Goal: Task Accomplishment & Management: Manage account settings

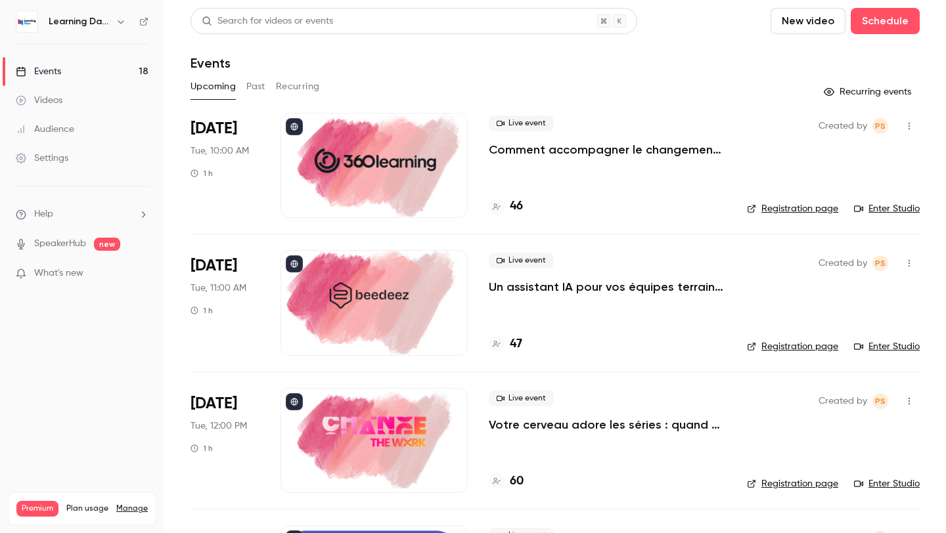
scroll to position [47, 0]
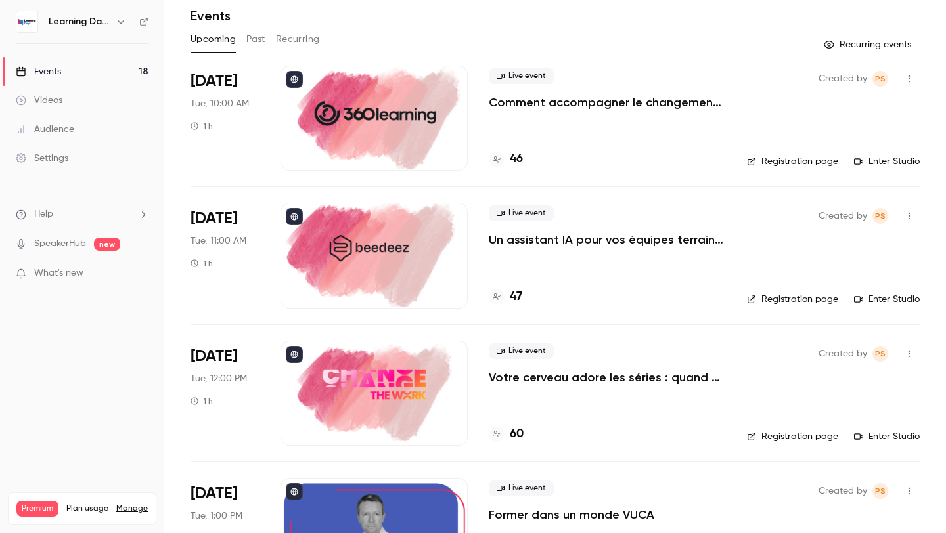
click at [405, 369] on div at bounding box center [373, 393] width 187 height 105
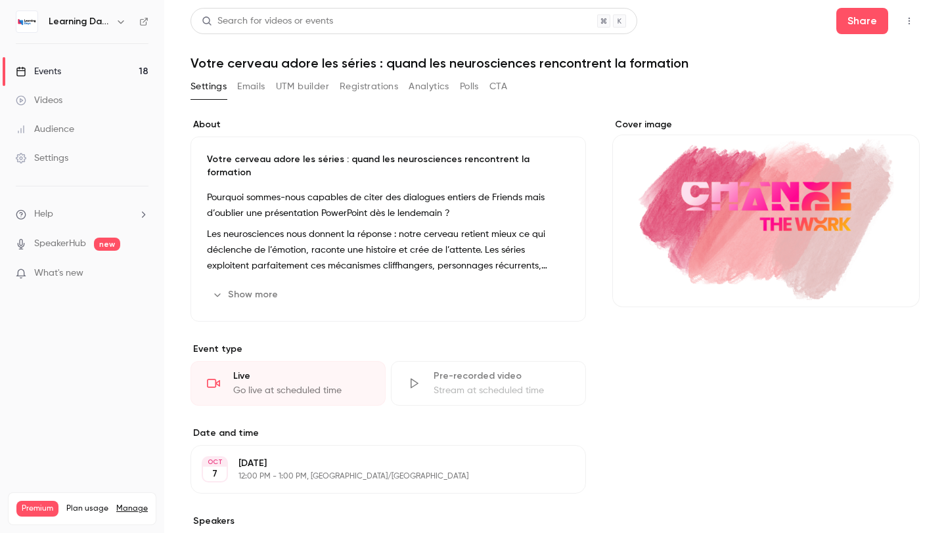
click at [713, 207] on div "Cover image" at bounding box center [765, 212] width 307 height 189
click at [0, 0] on input "Cover image" at bounding box center [0, 0] width 0 height 0
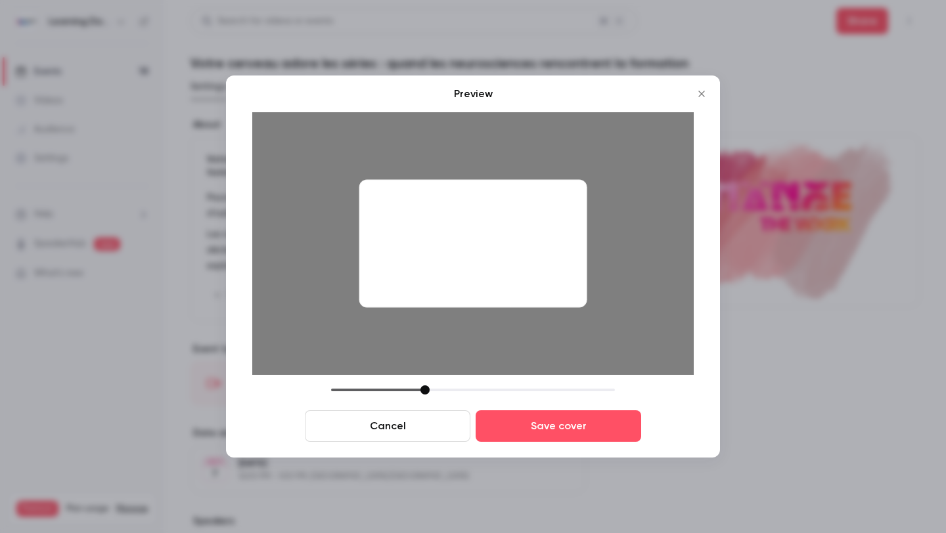
click at [422, 441] on button "Cancel" at bounding box center [388, 427] width 166 height 32
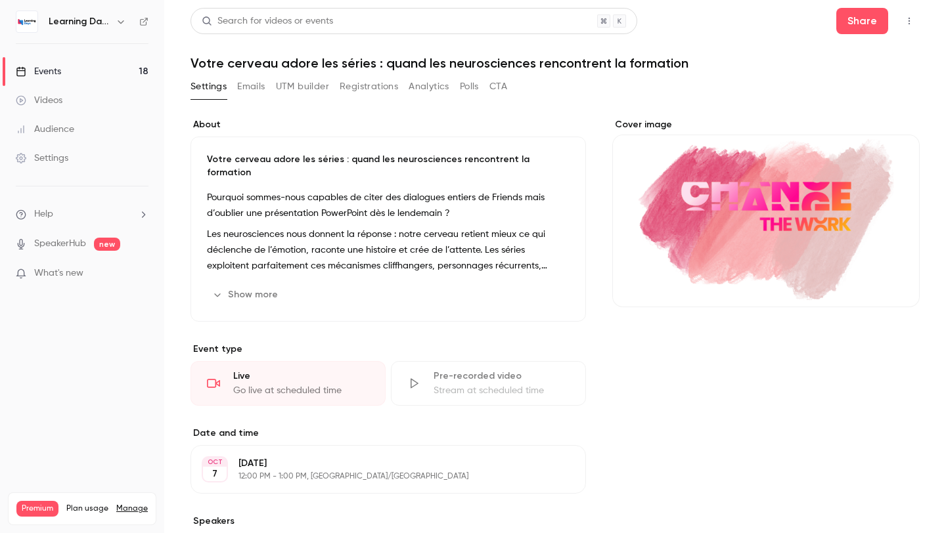
click at [706, 231] on div "Cover image" at bounding box center [765, 212] width 307 height 189
click at [0, 0] on input "Cover image" at bounding box center [0, 0] width 0 height 0
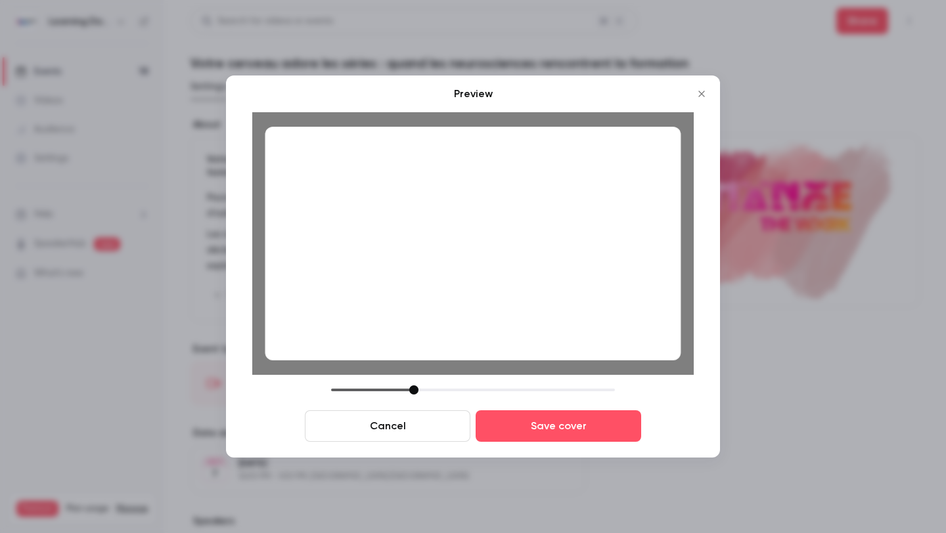
drag, startPoint x: 420, startPoint y: 387, endPoint x: 414, endPoint y: 388, distance: 6.6
click at [414, 388] on div at bounding box center [473, 390] width 284 height 9
click at [550, 446] on div "Preview Cancel Save cover" at bounding box center [473, 267] width 494 height 382
click at [560, 439] on button "Save cover" at bounding box center [559, 427] width 166 height 32
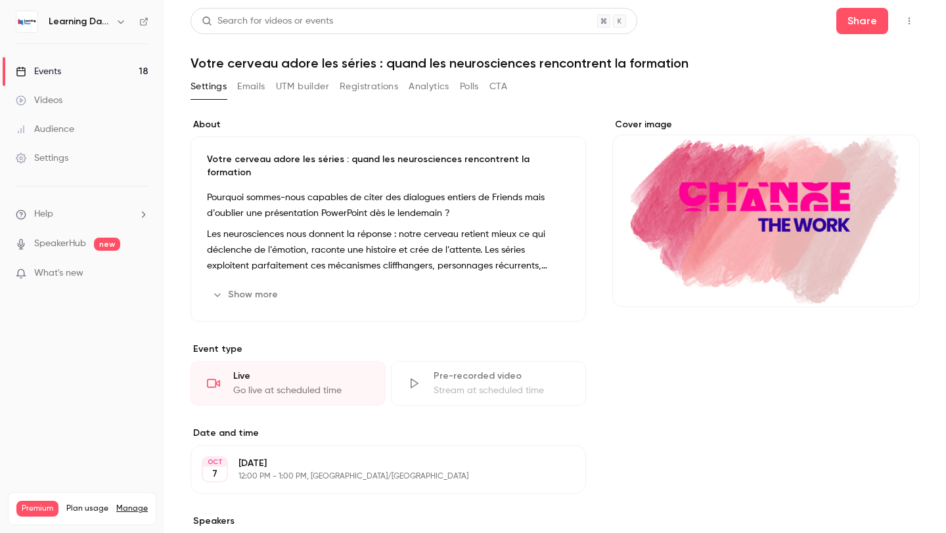
click at [106, 60] on link "Events 18" at bounding box center [82, 71] width 164 height 29
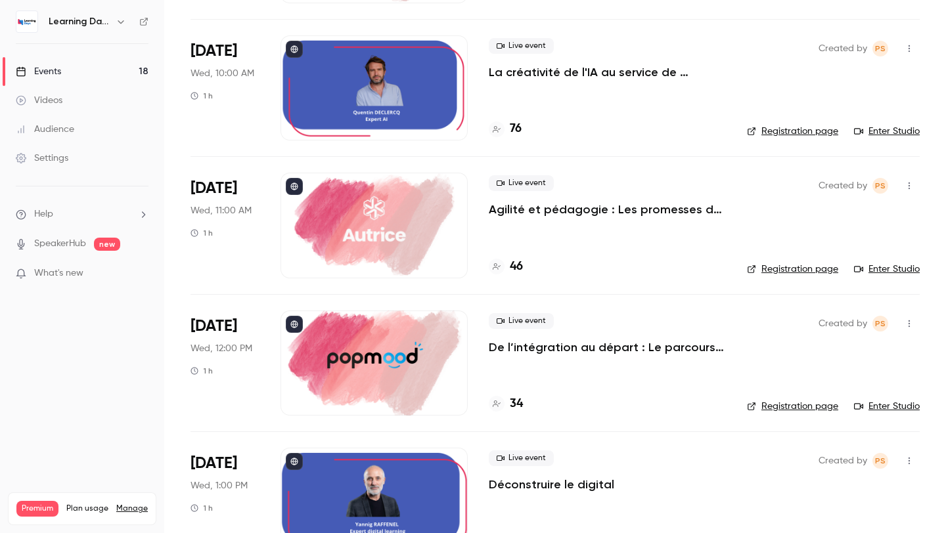
scroll to position [912, 0]
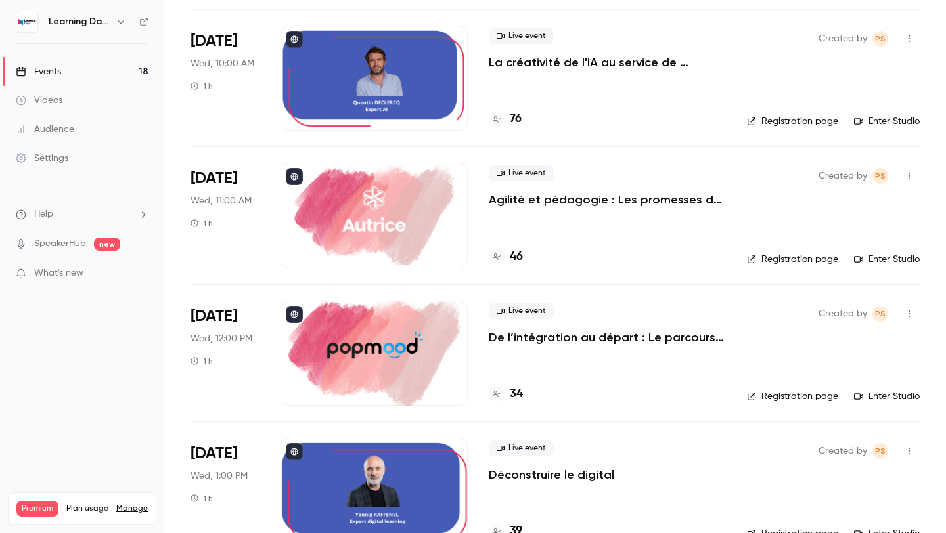
click at [399, 242] on div at bounding box center [373, 215] width 187 height 105
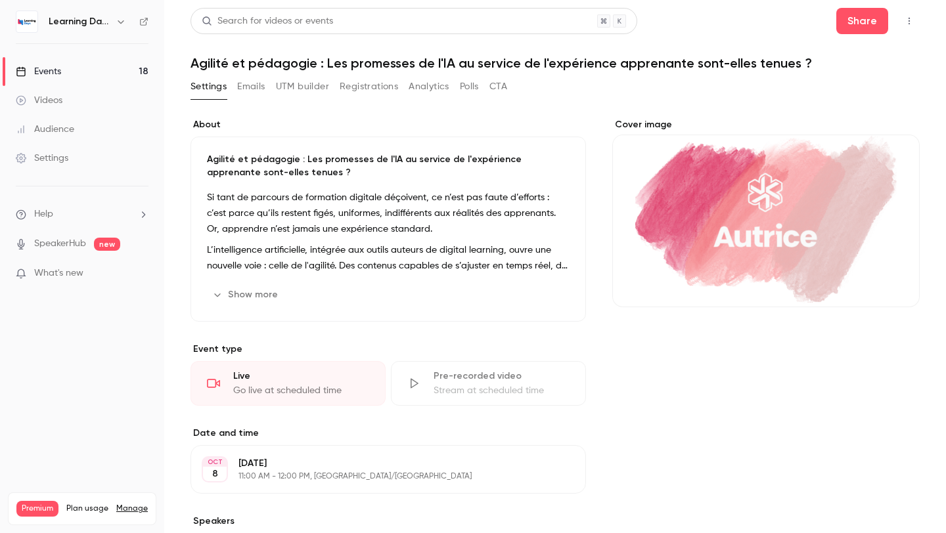
click at [686, 217] on div "Cover image" at bounding box center [765, 212] width 307 height 189
click at [0, 0] on input "Cover image" at bounding box center [0, 0] width 0 height 0
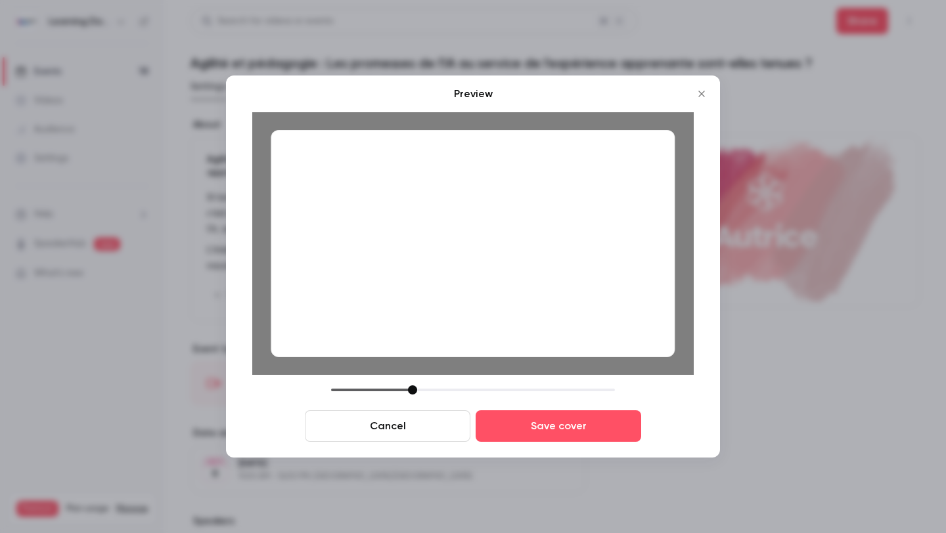
drag, startPoint x: 427, startPoint y: 390, endPoint x: 415, endPoint y: 391, distance: 12.5
click at [415, 391] on div at bounding box center [412, 390] width 9 height 9
click at [508, 307] on div at bounding box center [473, 243] width 404 height 227
click at [543, 417] on button "Save cover" at bounding box center [559, 427] width 166 height 32
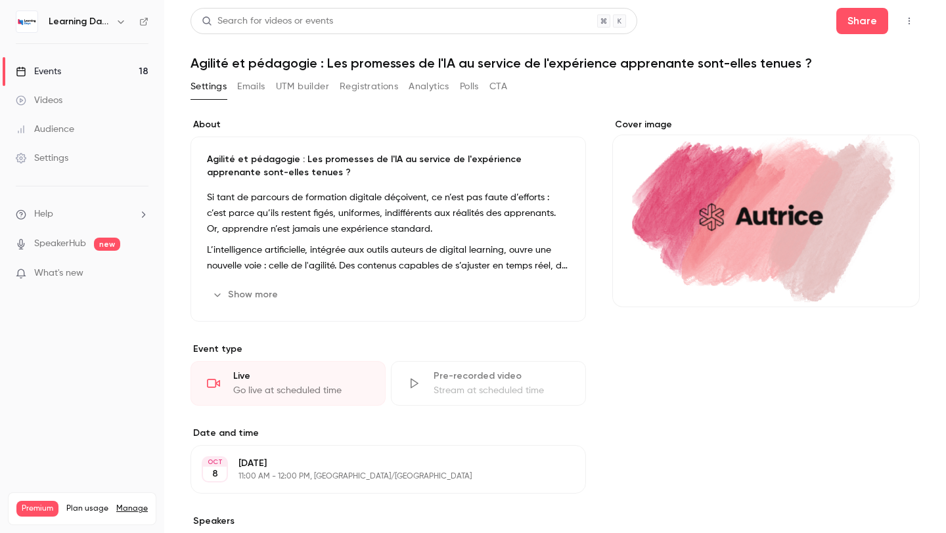
click at [99, 74] on link "Events 18" at bounding box center [82, 71] width 164 height 29
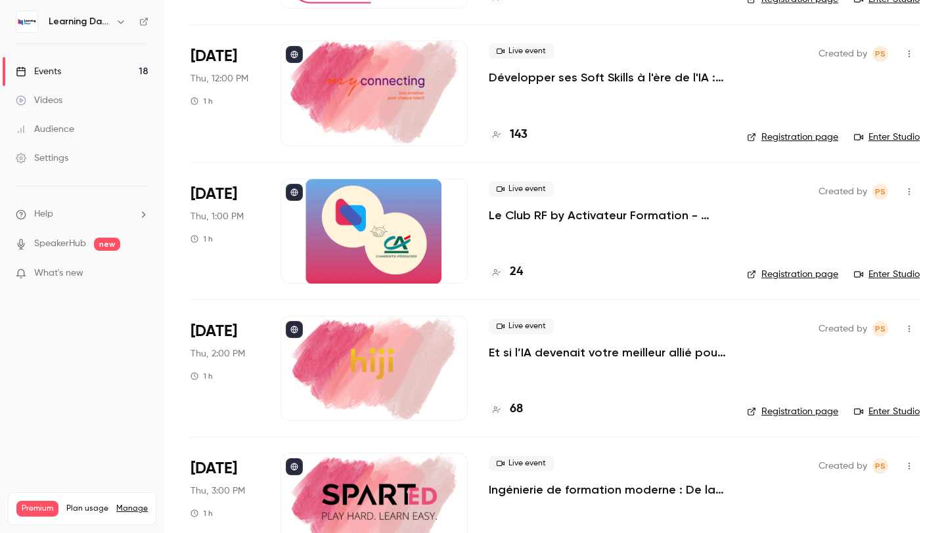
scroll to position [2046, 0]
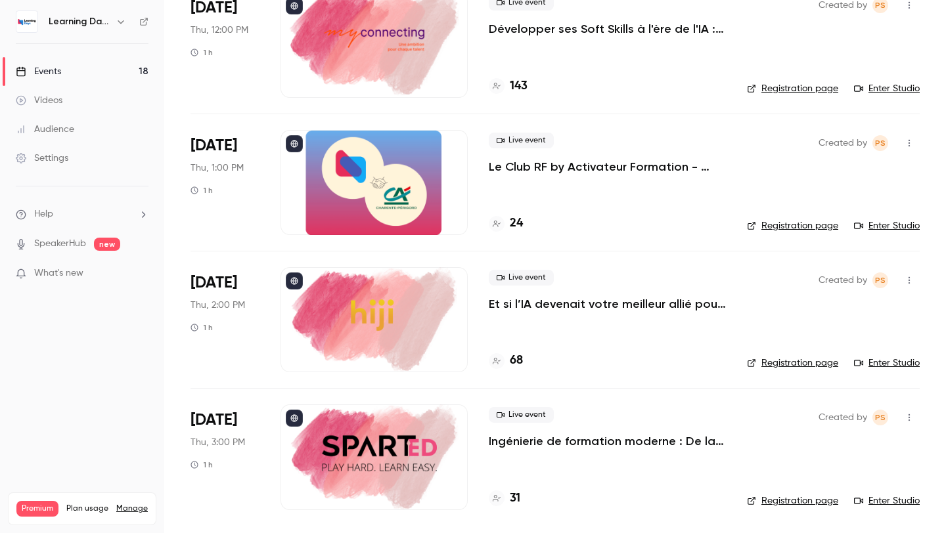
click at [830, 55] on div "Created by PS Registration page Enter Studio" at bounding box center [833, 44] width 173 height 105
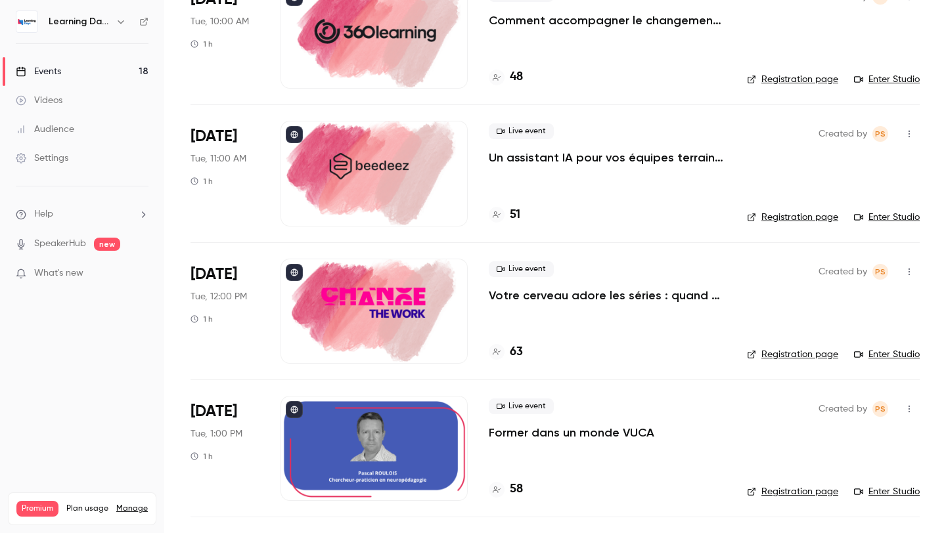
scroll to position [0, 0]
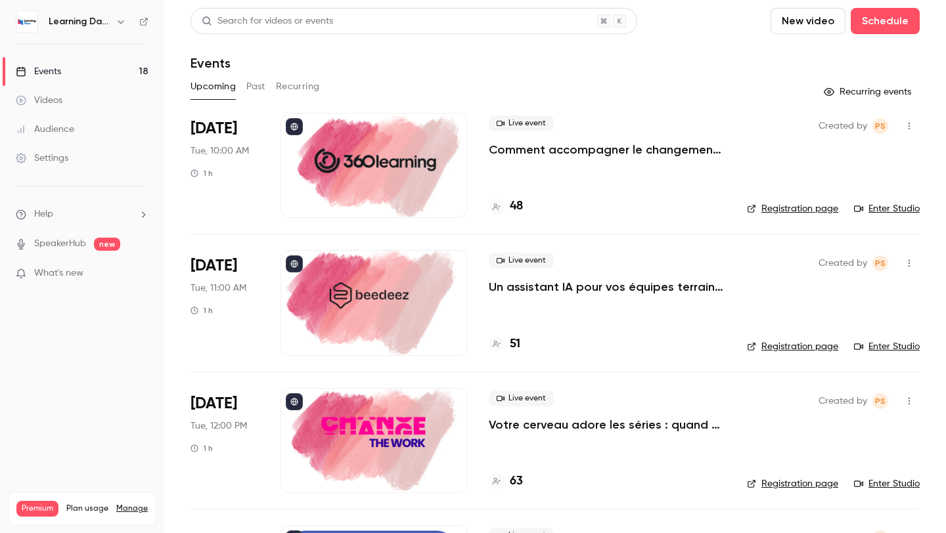
click at [418, 179] on div at bounding box center [373, 165] width 187 height 105
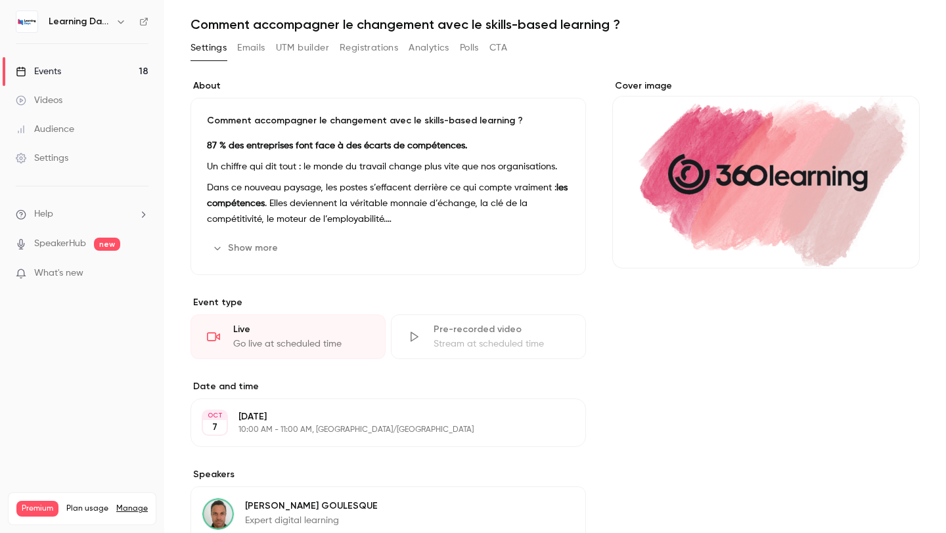
scroll to position [15, 0]
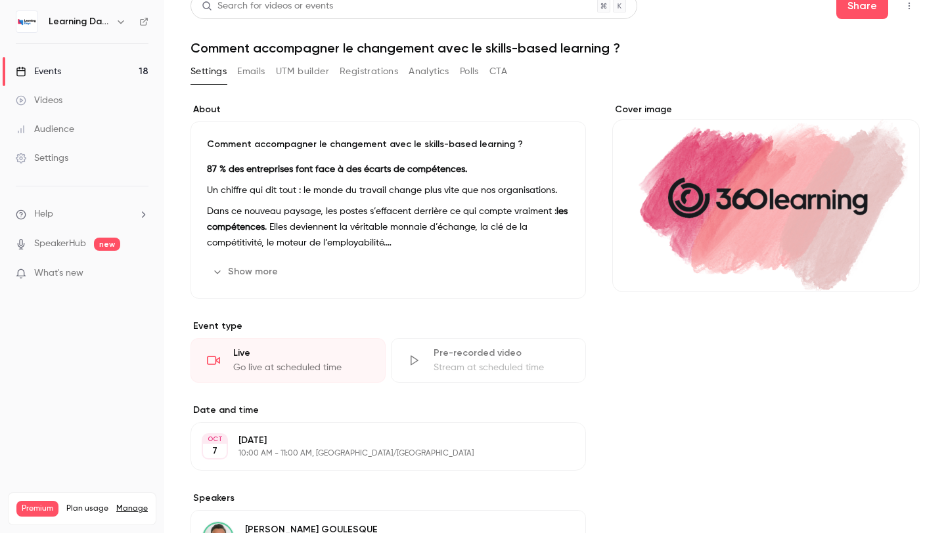
click at [723, 236] on div "Cover image" at bounding box center [765, 197] width 307 height 189
click at [0, 0] on input "Cover image" at bounding box center [0, 0] width 0 height 0
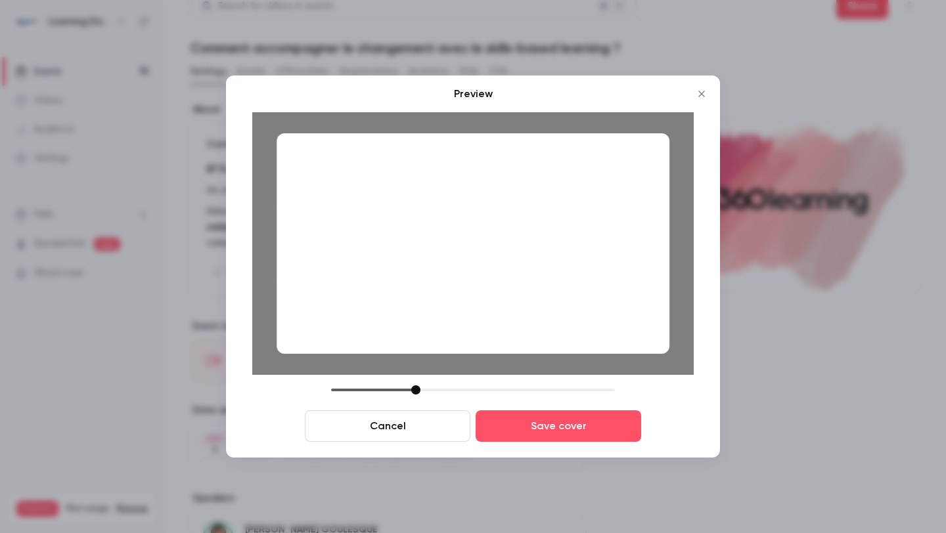
click at [415, 397] on div "Cancel Save cover" at bounding box center [472, 414] width 441 height 56
click at [522, 425] on button "Save cover" at bounding box center [559, 427] width 166 height 32
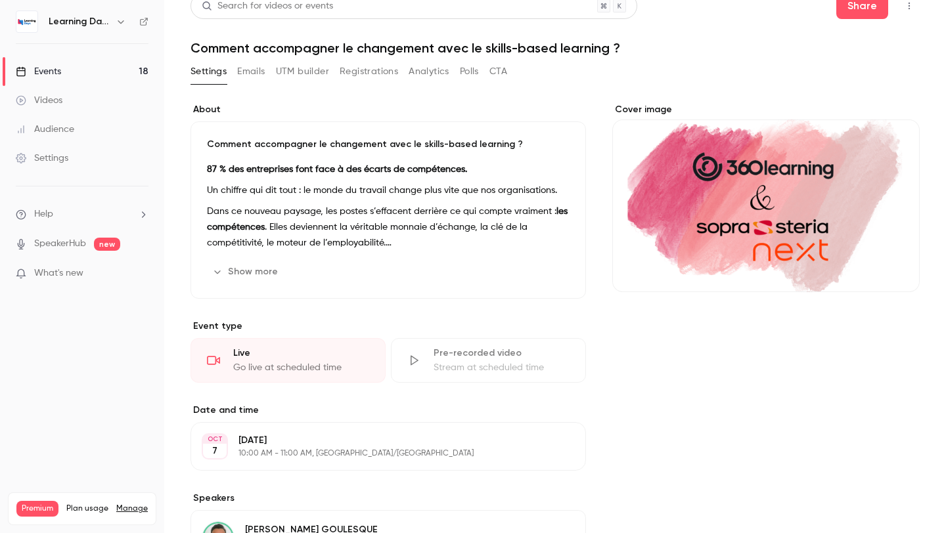
click at [652, 421] on div "Cover image" at bounding box center [765, 415] width 307 height 624
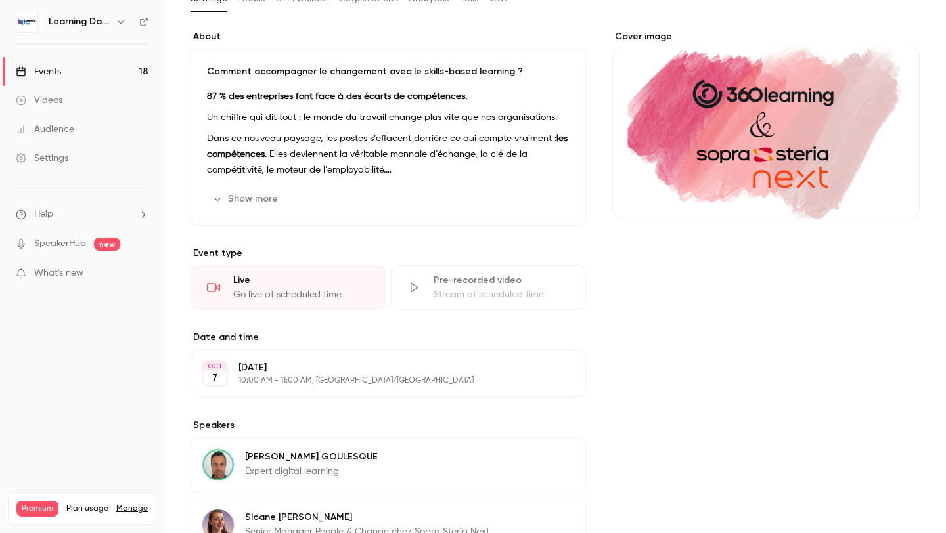
scroll to position [0, 0]
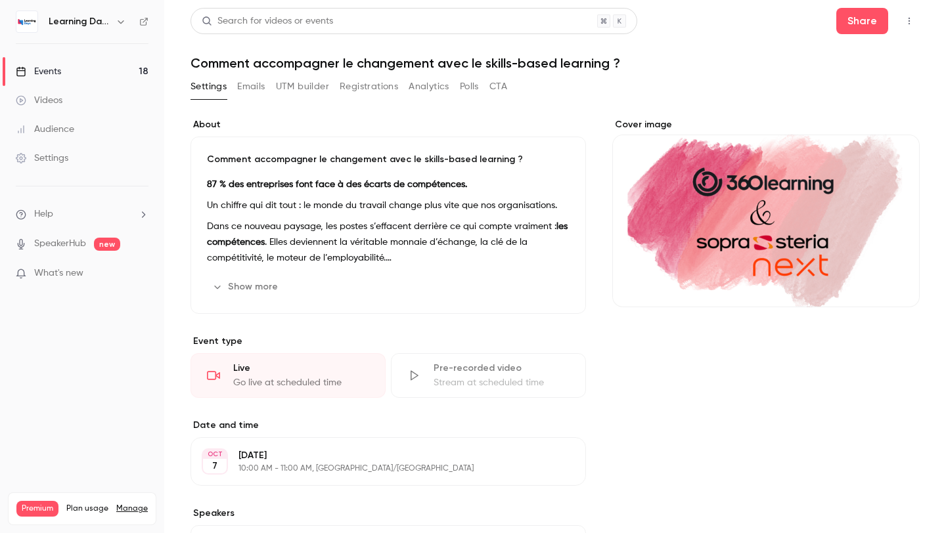
click at [261, 282] on button "Show more" at bounding box center [246, 287] width 79 height 21
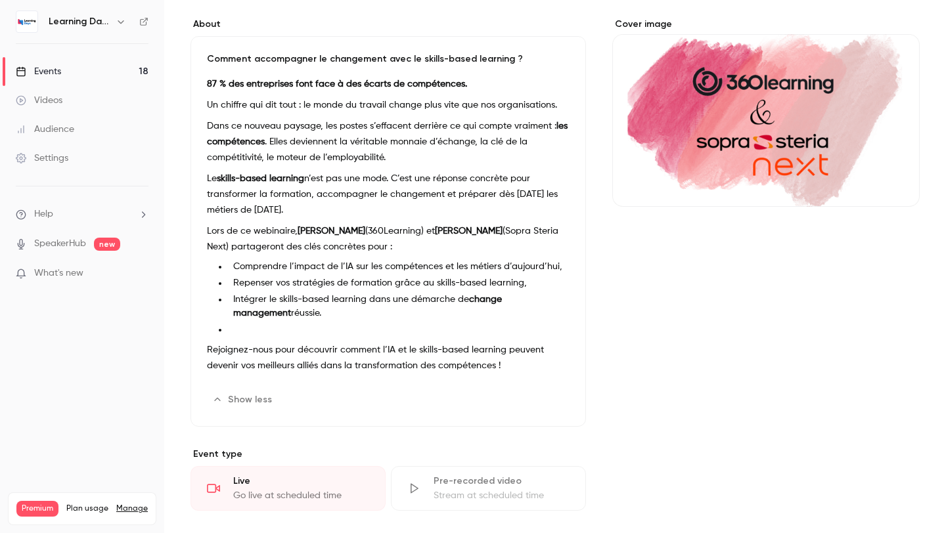
scroll to position [133, 0]
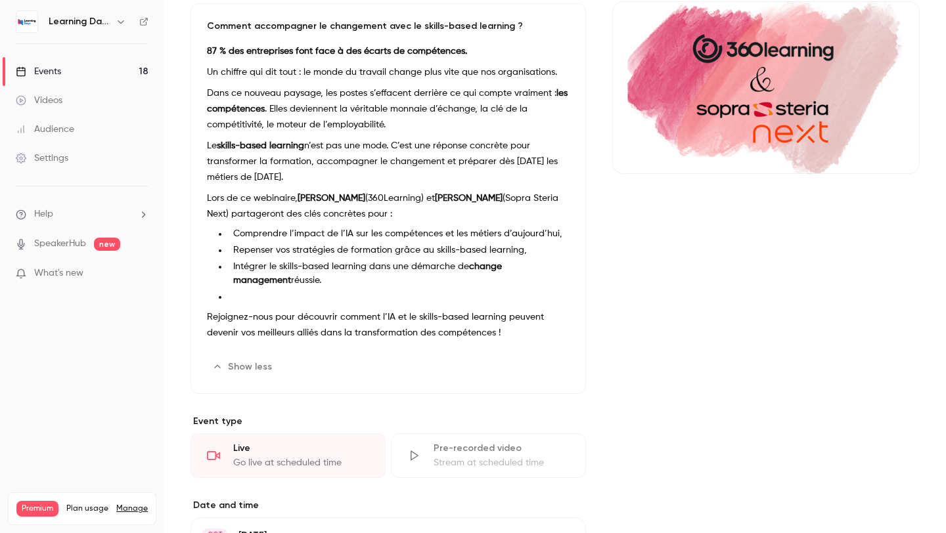
click at [480, 283] on li "Intégrer le skills-based learning dans une démarche de change management réussi…" at bounding box center [399, 274] width 342 height 28
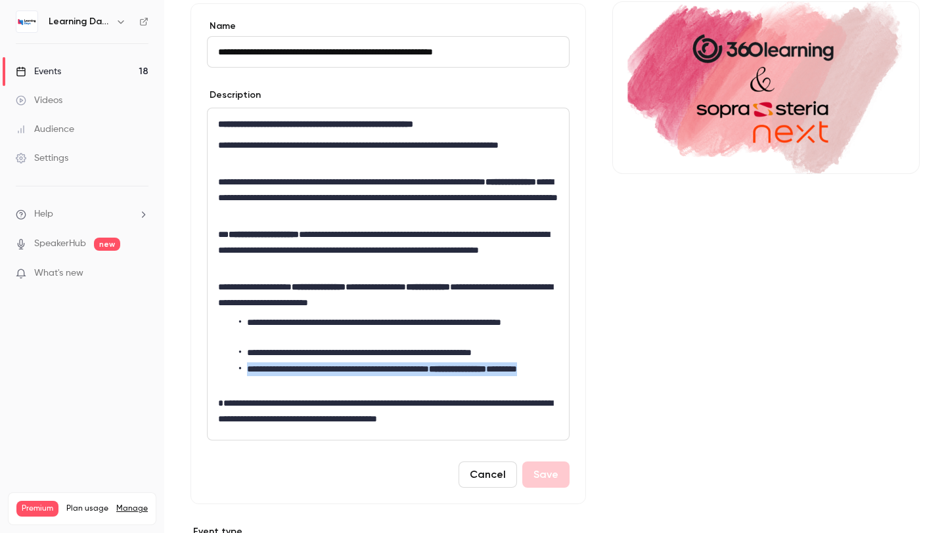
drag, startPoint x: 501, startPoint y: 385, endPoint x: 246, endPoint y: 369, distance: 255.4
click at [246, 369] on li "**********" at bounding box center [398, 377] width 319 height 28
click at [309, 409] on icon "bold" at bounding box center [309, 406] width 7 height 7
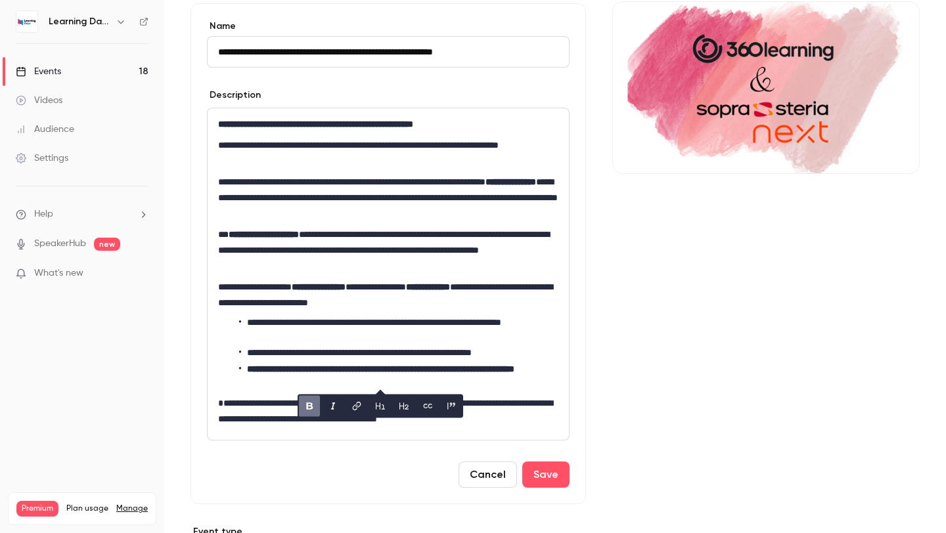
click at [309, 409] on icon "bold" at bounding box center [309, 406] width 7 height 7
click at [361, 266] on p "**********" at bounding box center [388, 250] width 340 height 47
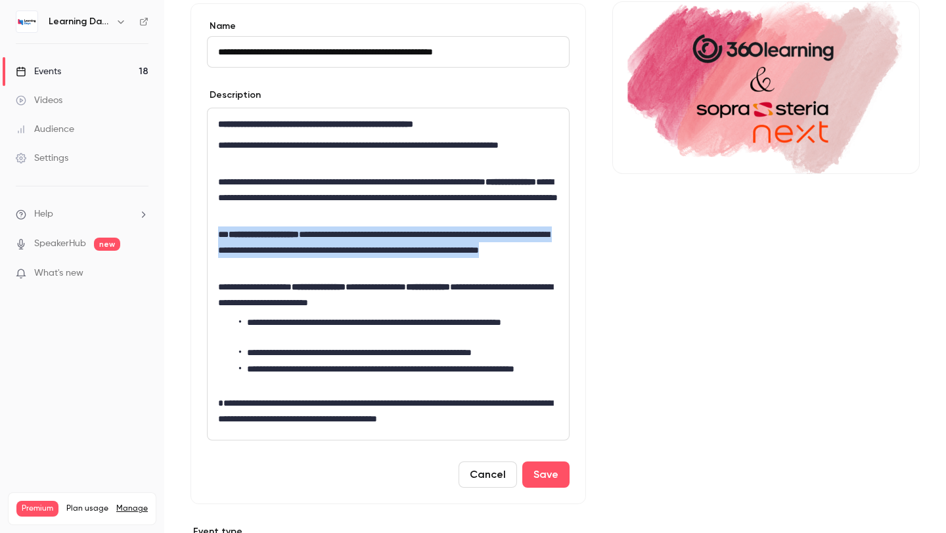
drag, startPoint x: 401, startPoint y: 259, endPoint x: 202, endPoint y: 236, distance: 199.7
click at [202, 236] on div "**********" at bounding box center [388, 253] width 395 height 501
click at [309, 298] on button "bold" at bounding box center [310, 289] width 21 height 21
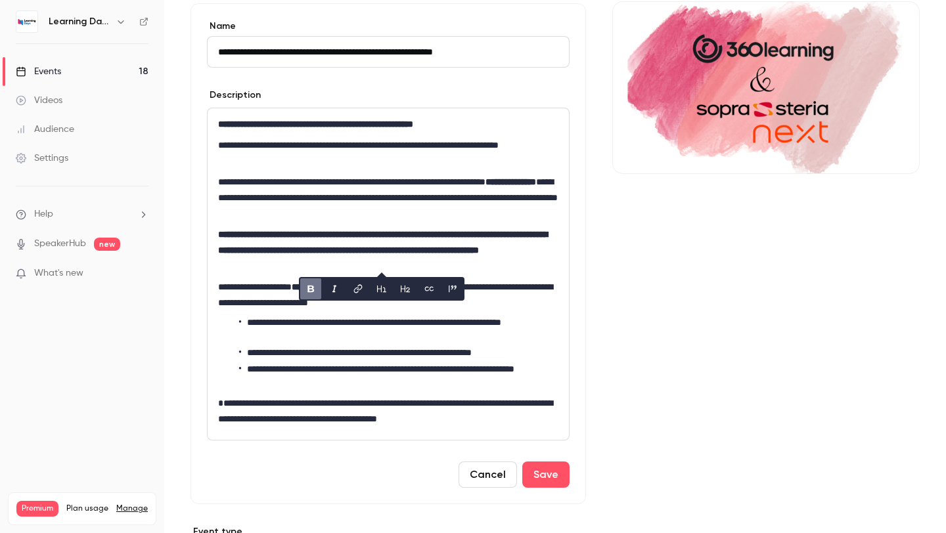
click at [309, 298] on button "bold" at bounding box center [310, 289] width 21 height 21
click at [290, 356] on li "**********" at bounding box center [398, 353] width 319 height 14
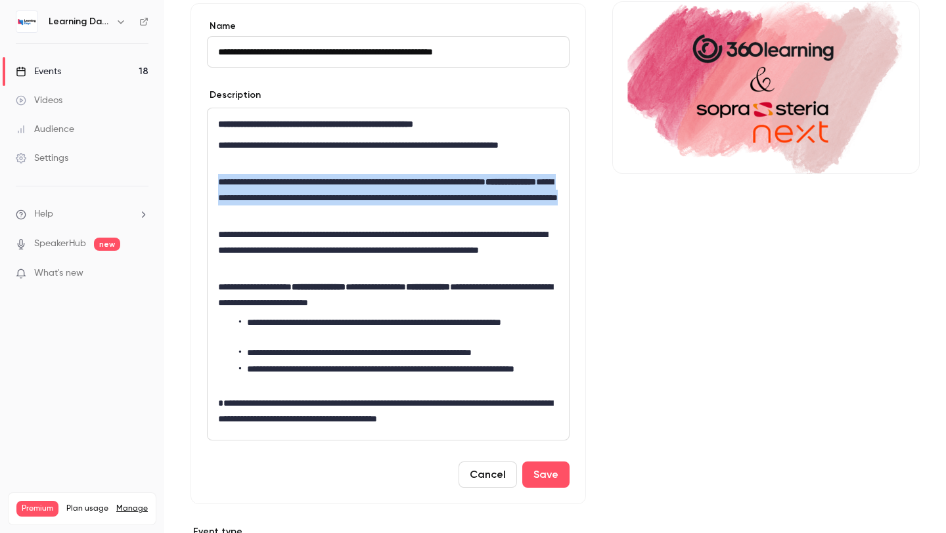
drag, startPoint x: 411, startPoint y: 208, endPoint x: 212, endPoint y: 172, distance: 202.3
click at [212, 172] on div "**********" at bounding box center [388, 274] width 361 height 332
click at [313, 235] on icon "bold" at bounding box center [318, 236] width 11 height 9
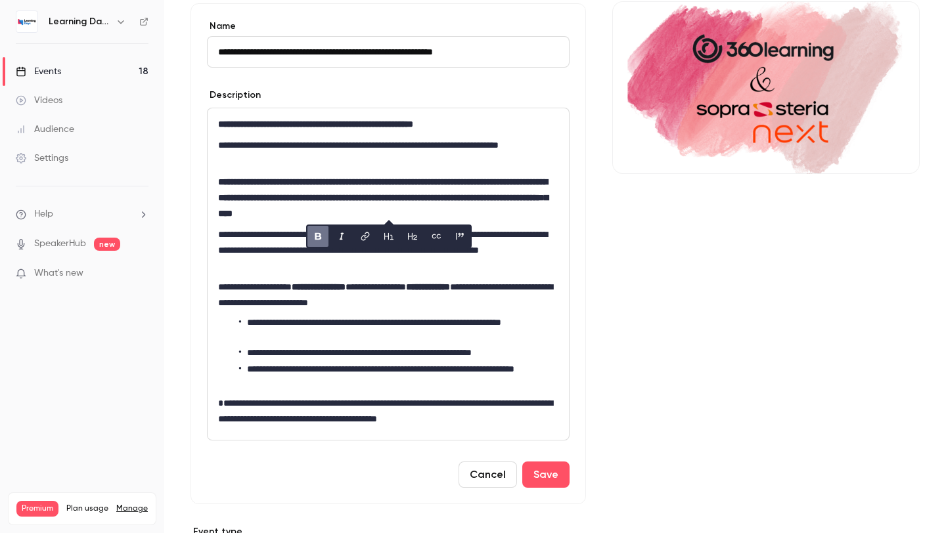
click at [313, 235] on icon "bold" at bounding box center [318, 236] width 11 height 9
click at [332, 378] on li "**********" at bounding box center [398, 377] width 319 height 28
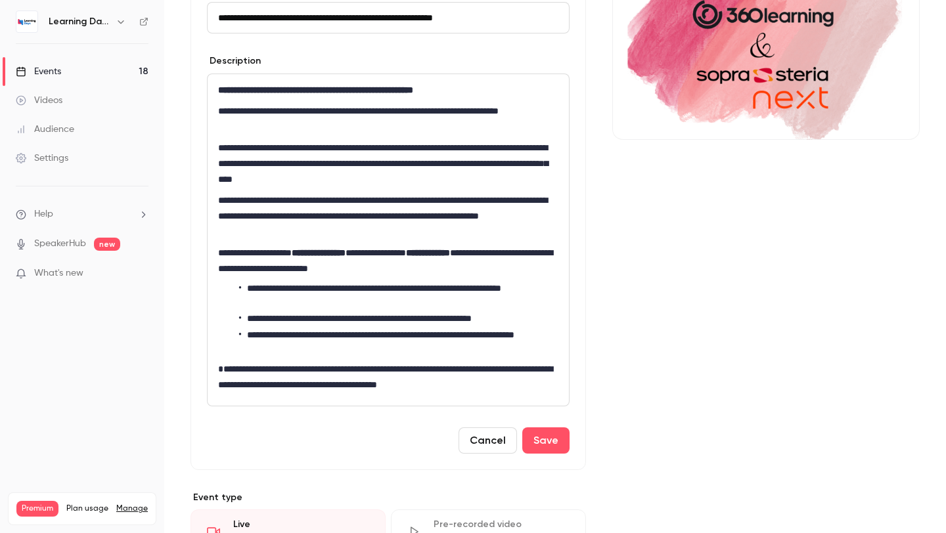
scroll to position [153, 0]
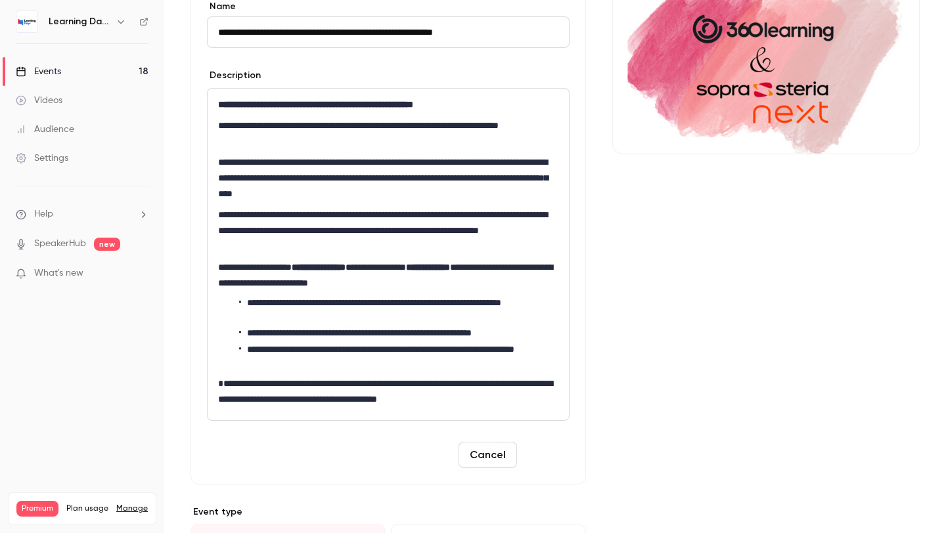
click at [525, 447] on button "Save" at bounding box center [545, 455] width 47 height 26
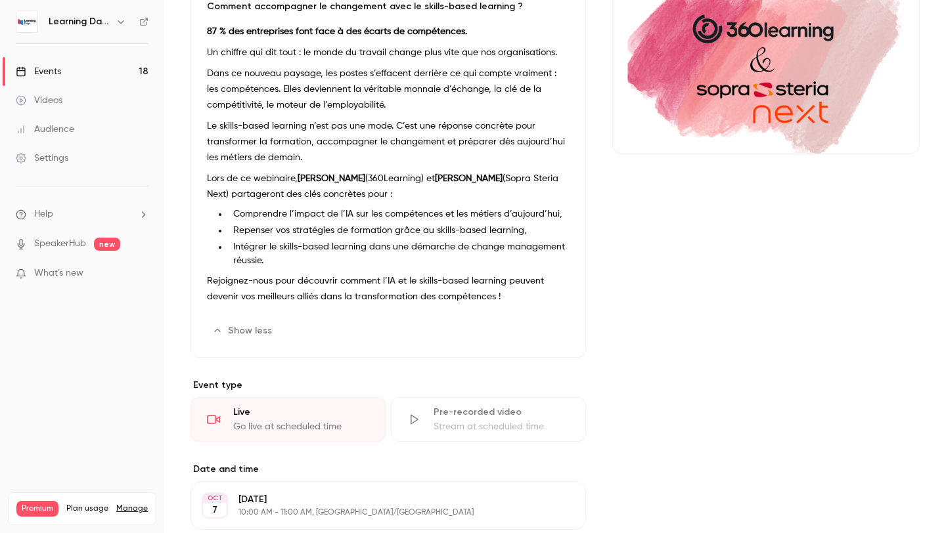
click at [579, 459] on div "About Comment accompagner le changement avec le skills-based learning ? 87 % de…" at bounding box center [388, 375] width 395 height 821
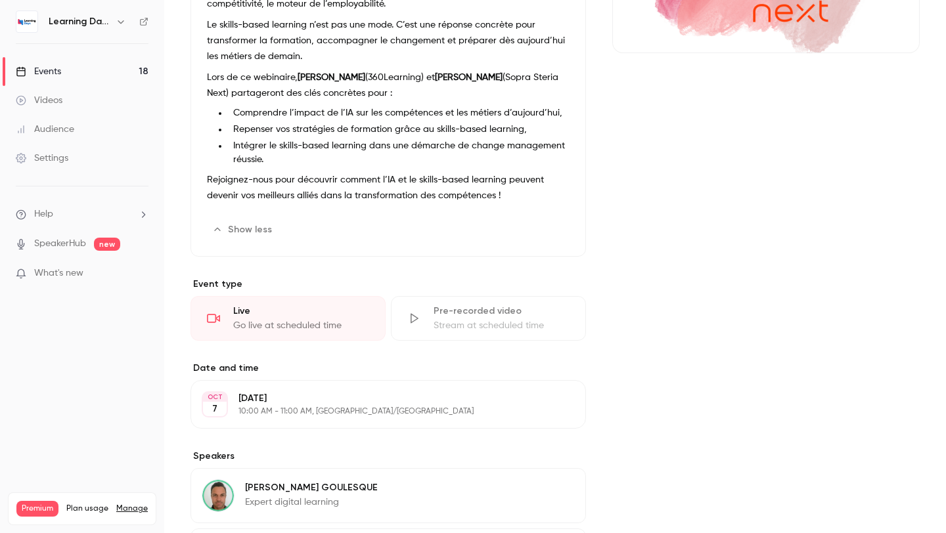
scroll to position [0, 0]
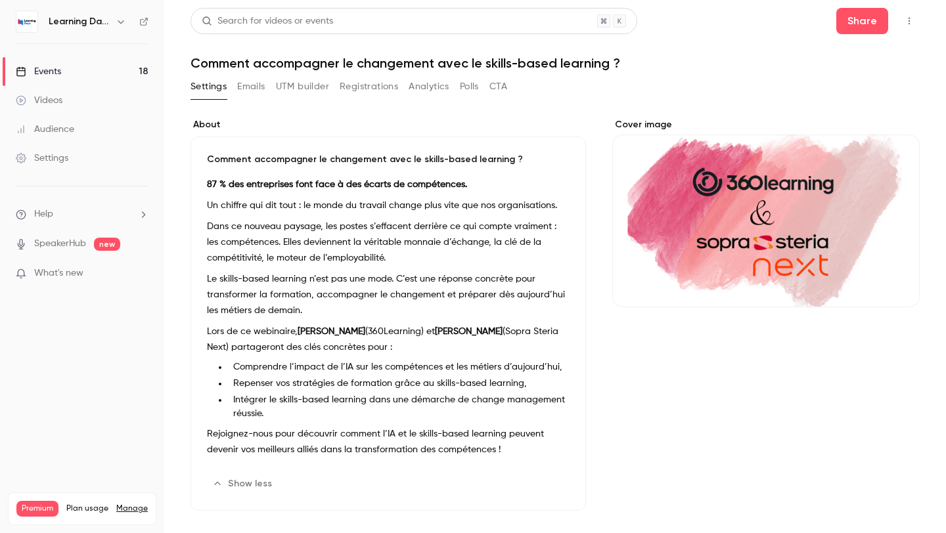
click at [498, 397] on li "Intégrer le skills-based learning dans une démarche de change management réussi…" at bounding box center [399, 407] width 342 height 28
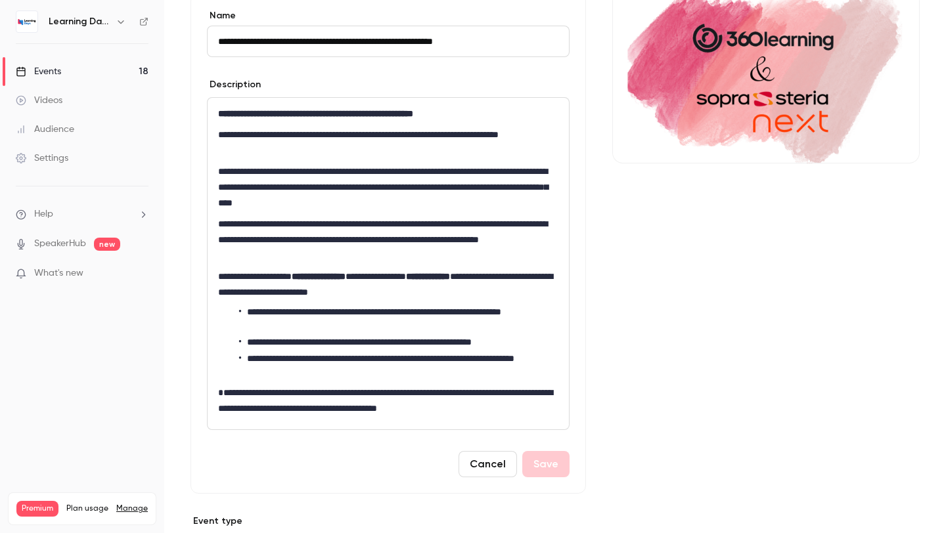
scroll to position [139, 0]
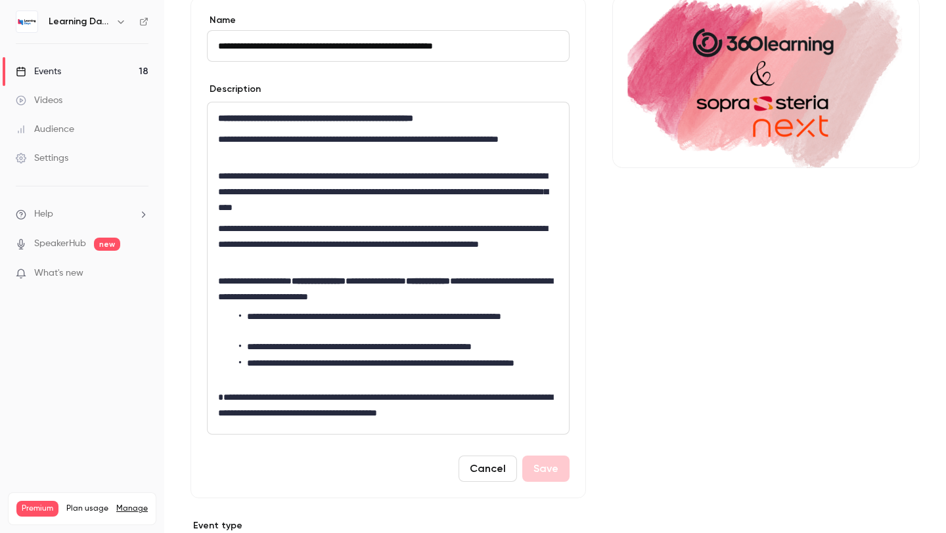
click at [313, 154] on p "**********" at bounding box center [388, 147] width 340 height 32
click at [346, 380] on li "**********" at bounding box center [398, 371] width 319 height 28
click at [464, 470] on button "Cancel" at bounding box center [488, 469] width 58 height 26
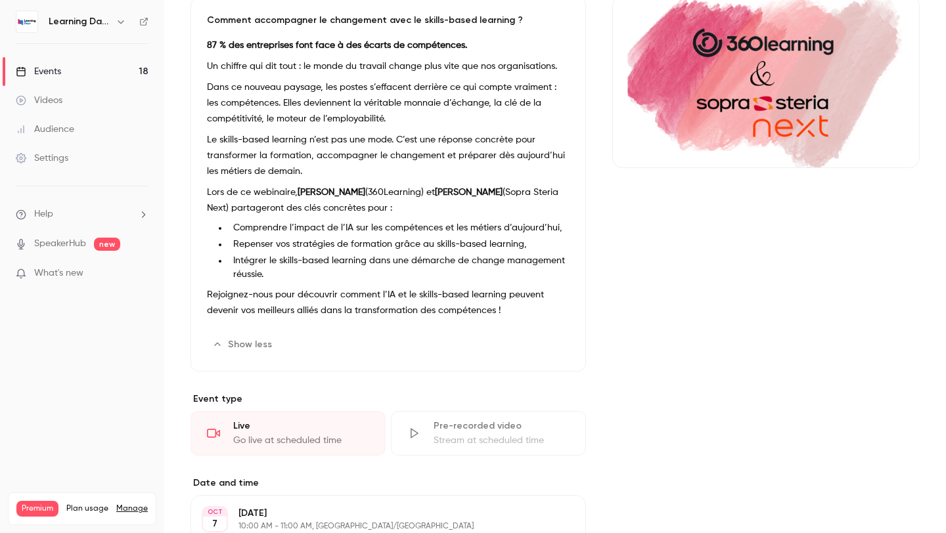
click at [543, 254] on ul "Comprendre l’impact de l’IA sur les compétences et les métiers d’[DATE], Repens…" at bounding box center [388, 251] width 363 height 60
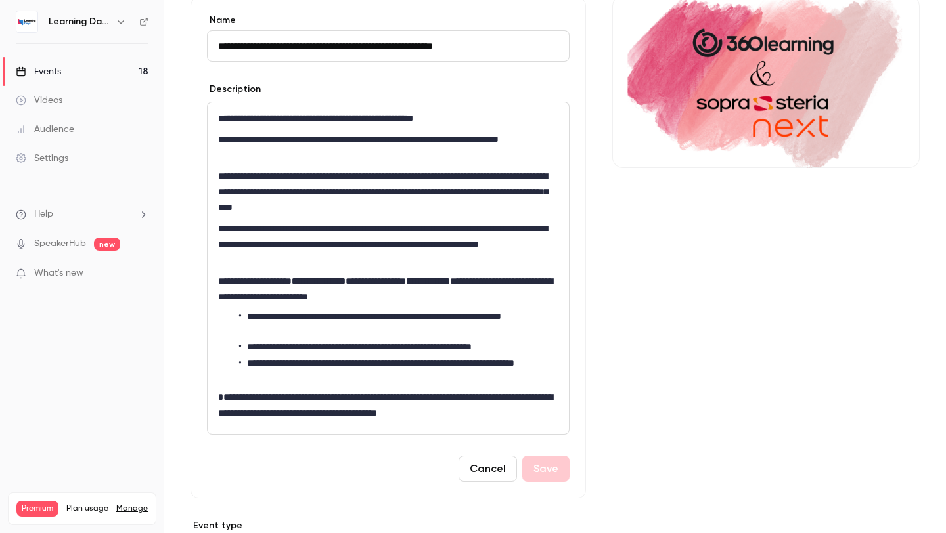
click at [541, 353] on li "**********" at bounding box center [398, 347] width 319 height 14
click at [498, 471] on button "Cancel" at bounding box center [488, 469] width 58 height 26
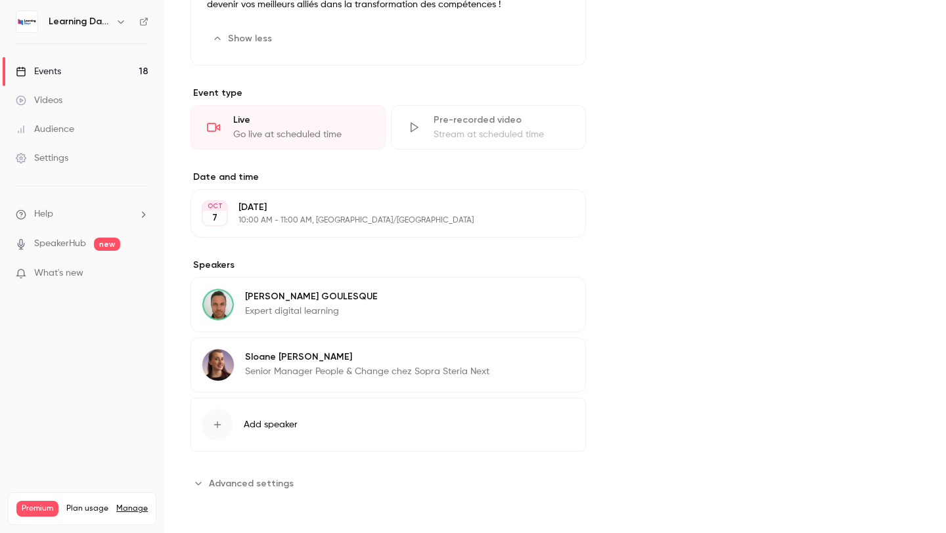
scroll to position [0, 0]
